Goal: Information Seeking & Learning: Learn about a topic

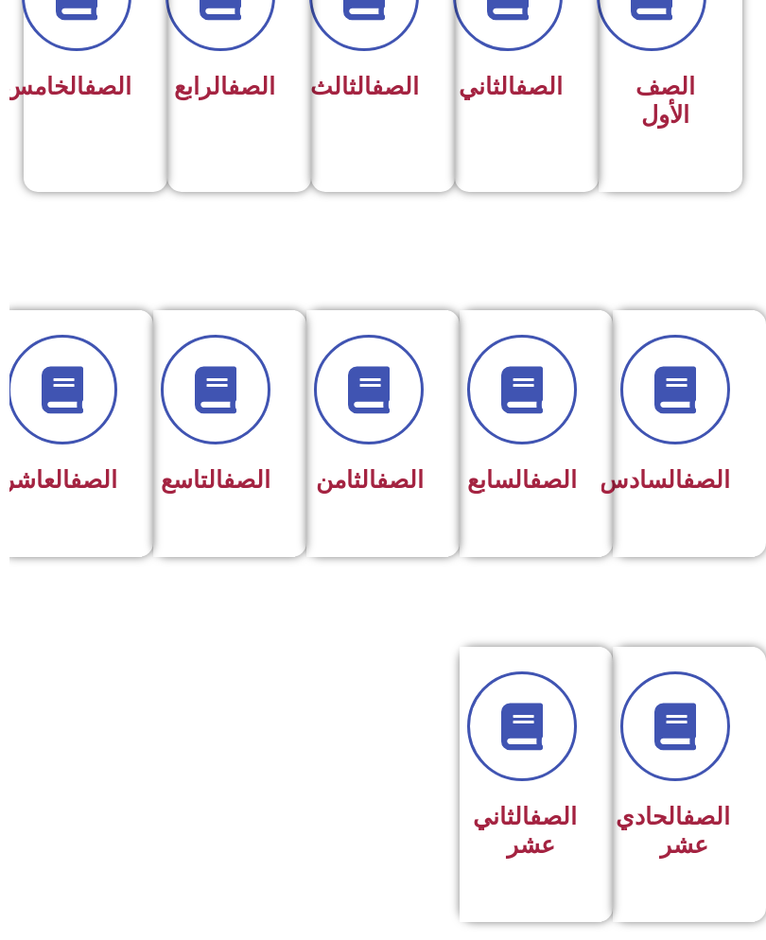
scroll to position [593, -9]
click at [65, 403] on icon at bounding box center [62, 389] width 47 height 47
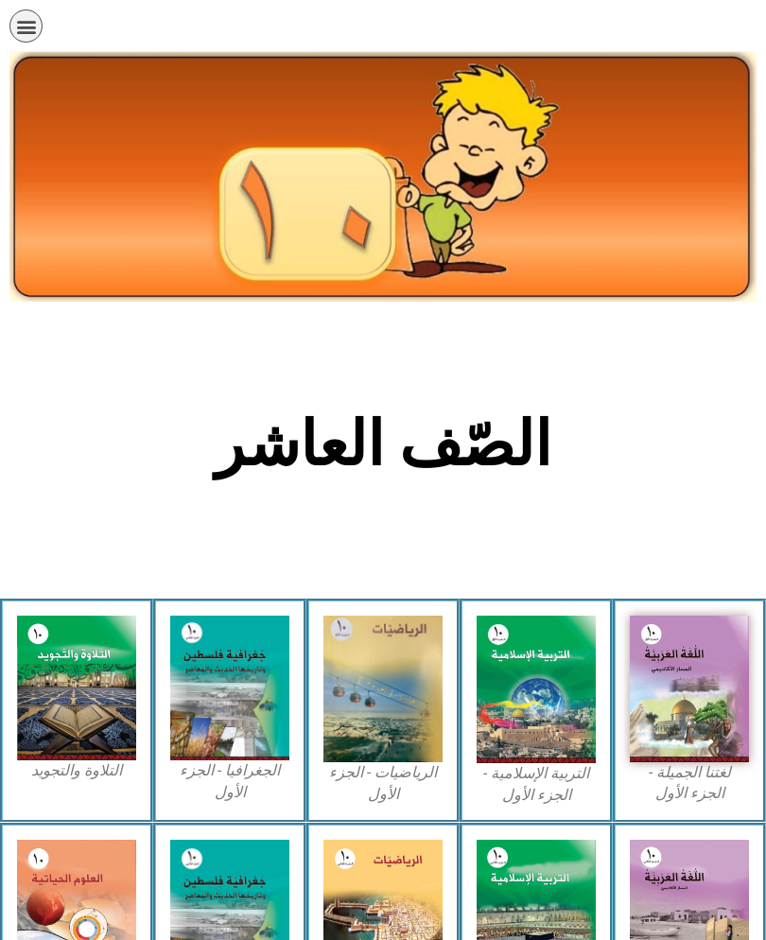
click at [691, 721] on img at bounding box center [689, 689] width 119 height 147
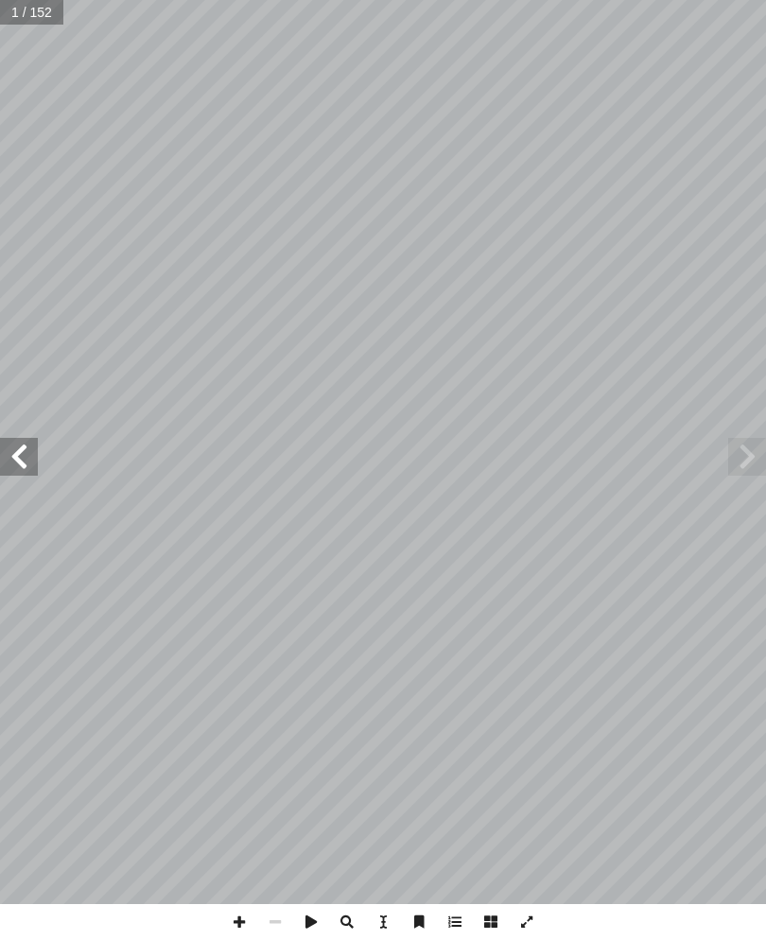
click at [25, 455] on span at bounding box center [19, 457] width 38 height 38
click at [25, 465] on span at bounding box center [19, 457] width 38 height 38
click at [31, 15] on input "text" at bounding box center [38, 12] width 77 height 25
type input "***"
click at [25, 455] on span at bounding box center [19, 457] width 38 height 38
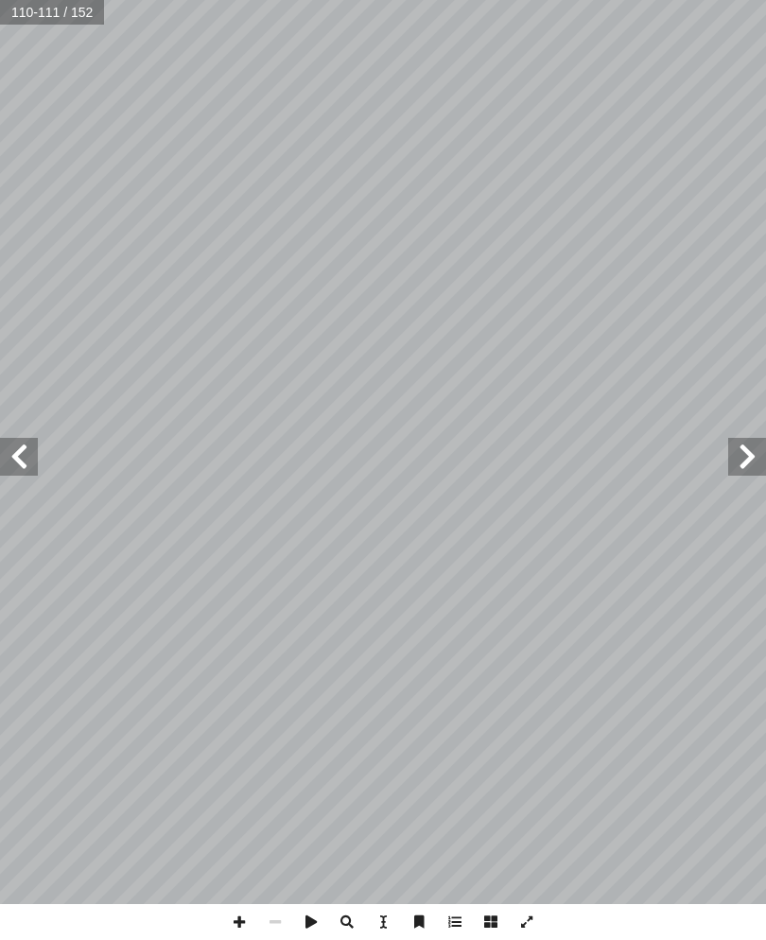
click at [21, 469] on span at bounding box center [19, 457] width 38 height 38
click at [9, 449] on span at bounding box center [19, 457] width 38 height 38
click at [27, 472] on span at bounding box center [19, 457] width 38 height 38
click at [13, 461] on span at bounding box center [19, 457] width 38 height 38
click at [16, 460] on span at bounding box center [19, 457] width 38 height 38
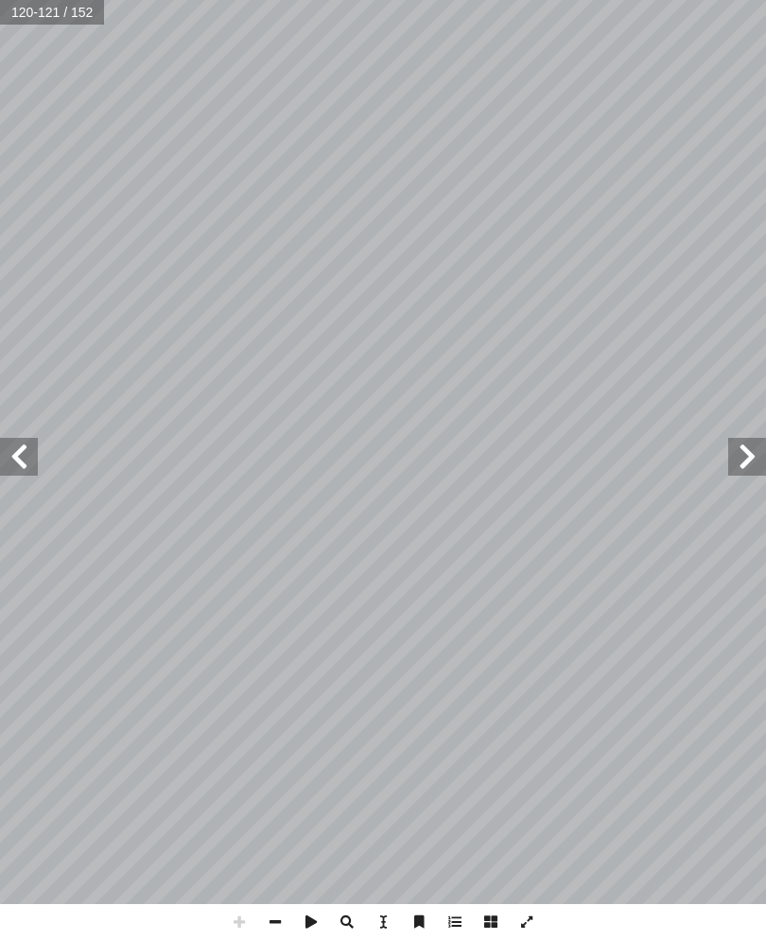
click at [29, 475] on span at bounding box center [19, 457] width 38 height 38
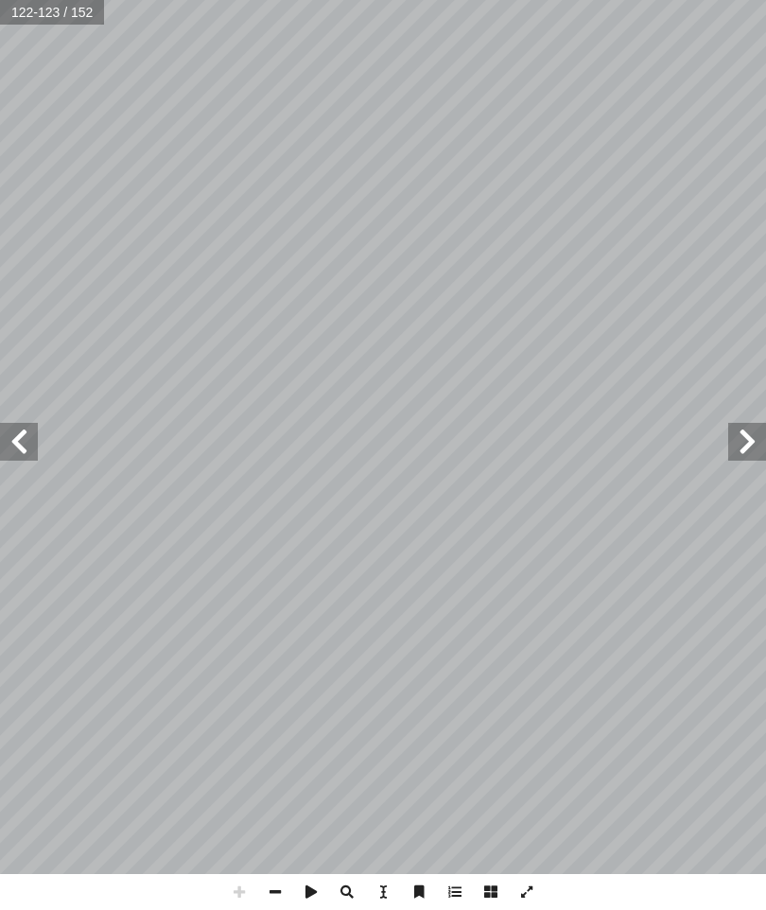
click at [26, 442] on span at bounding box center [19, 442] width 38 height 38
click at [18, 438] on span at bounding box center [19, 442] width 38 height 38
click at [752, 446] on span at bounding box center [747, 442] width 38 height 38
click at [755, 452] on span at bounding box center [747, 442] width 38 height 38
click at [16, 439] on span at bounding box center [19, 442] width 38 height 38
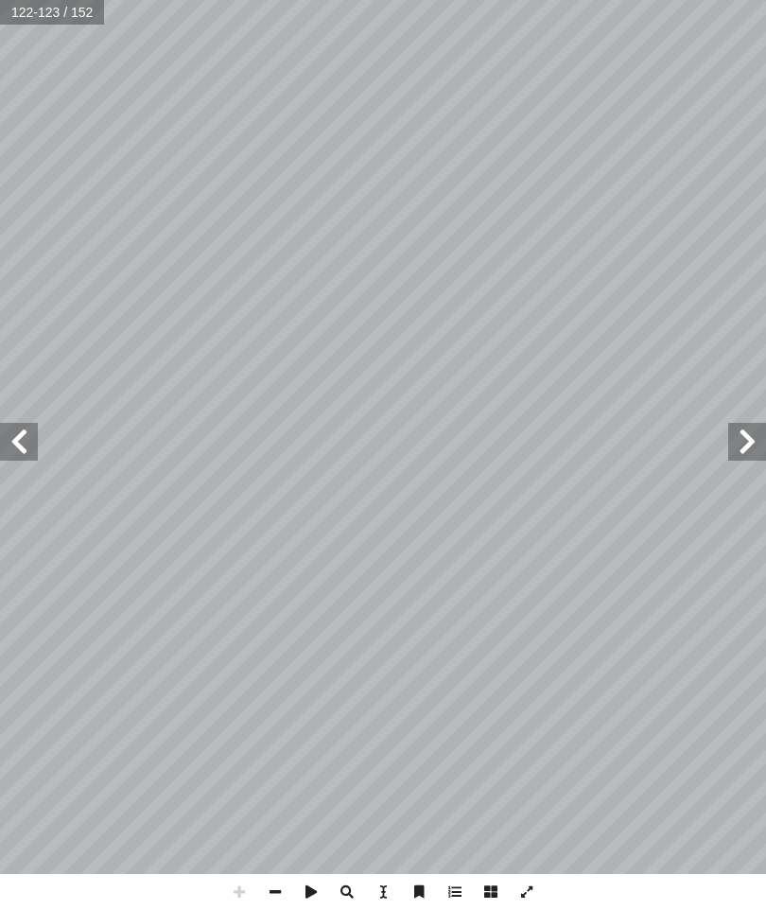
click at [36, 442] on span at bounding box center [19, 442] width 38 height 38
click at [23, 432] on span at bounding box center [19, 442] width 38 height 38
click at [740, 446] on span at bounding box center [747, 442] width 38 height 38
click at [738, 449] on span at bounding box center [747, 442] width 38 height 38
click at [750, 444] on span at bounding box center [747, 442] width 38 height 38
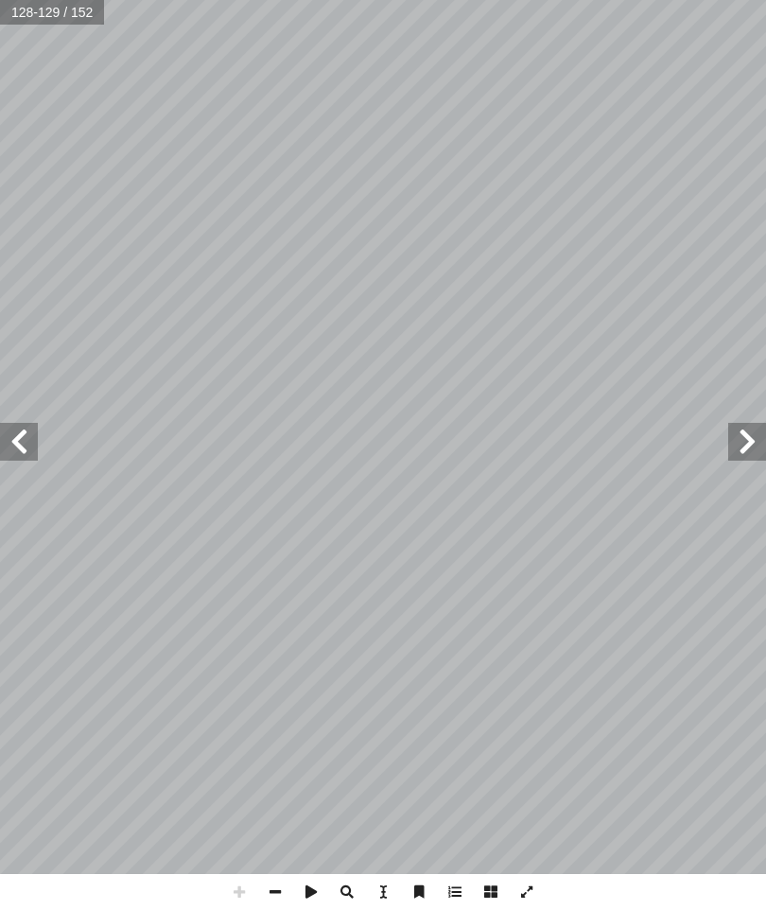
click at [740, 448] on span at bounding box center [747, 442] width 38 height 38
click at [739, 452] on span at bounding box center [747, 442] width 38 height 38
click at [742, 450] on span at bounding box center [747, 442] width 38 height 38
click at [760, 445] on span at bounding box center [747, 442] width 38 height 38
click at [754, 450] on span at bounding box center [747, 442] width 38 height 38
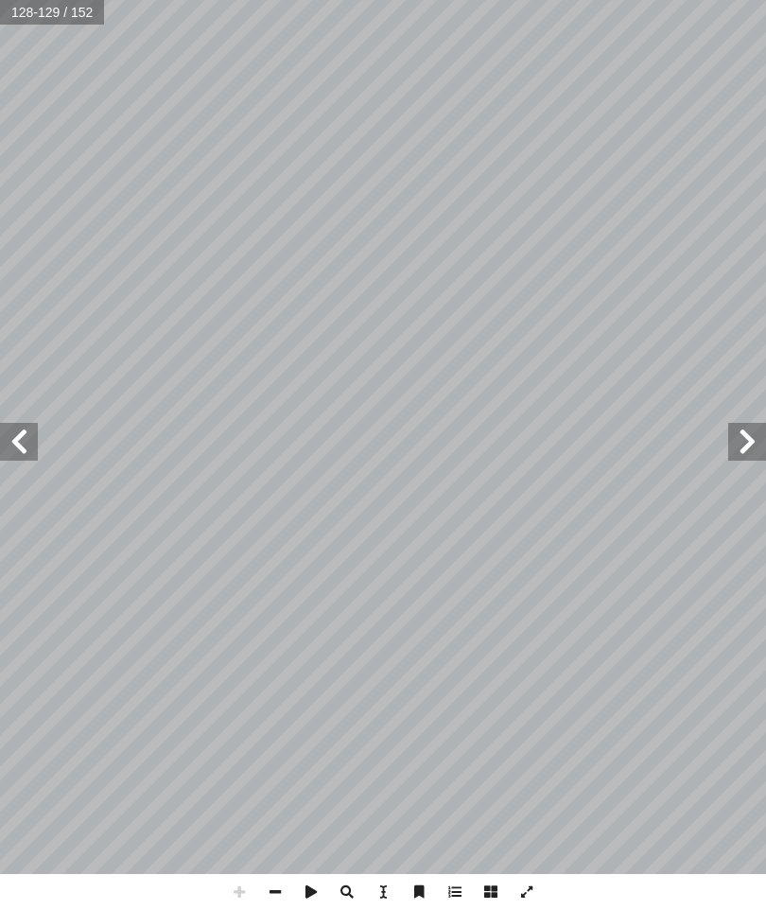
click at [758, 448] on span at bounding box center [747, 442] width 38 height 38
click at [31, 444] on span at bounding box center [19, 442] width 38 height 38
click at [758, 448] on span at bounding box center [747, 442] width 38 height 38
click at [752, 453] on span at bounding box center [747, 442] width 38 height 38
click at [757, 441] on span at bounding box center [747, 442] width 38 height 38
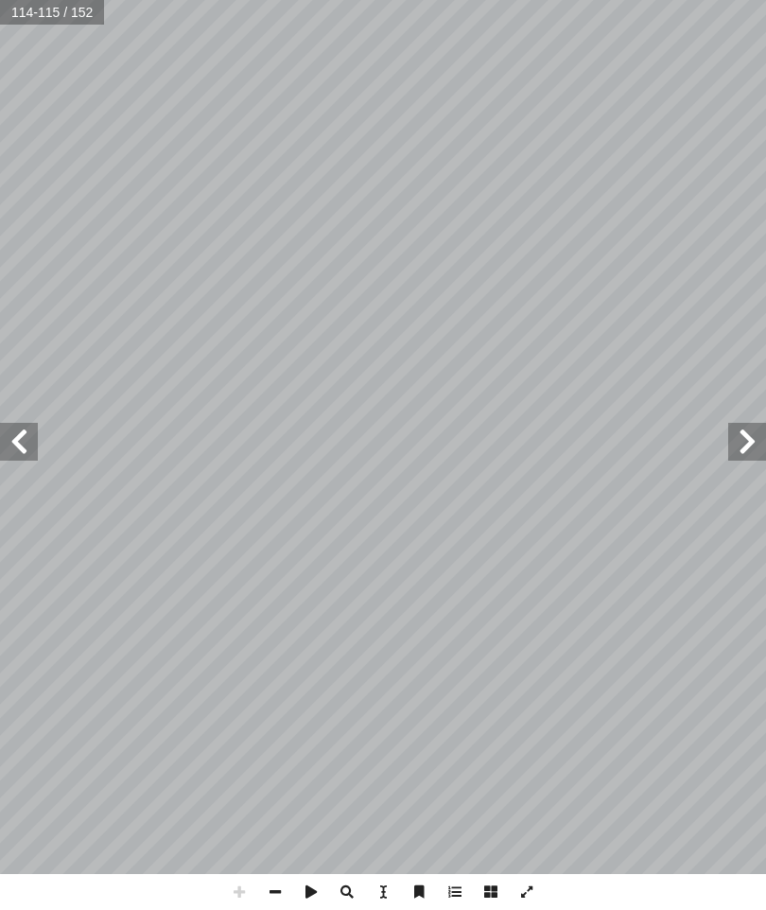
click at [761, 441] on span at bounding box center [747, 442] width 38 height 38
click at [12, 427] on span at bounding box center [19, 442] width 38 height 38
click at [745, 451] on span at bounding box center [747, 442] width 38 height 38
